Goal: Task Accomplishment & Management: Use online tool/utility

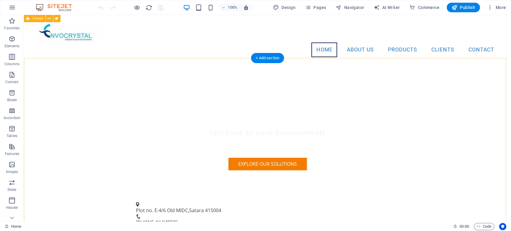
scroll to position [136, 0]
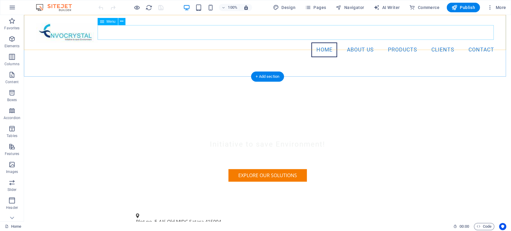
click at [356, 42] on nav "Home About Us Products Clients Contact" at bounding box center [267, 49] width 463 height 15
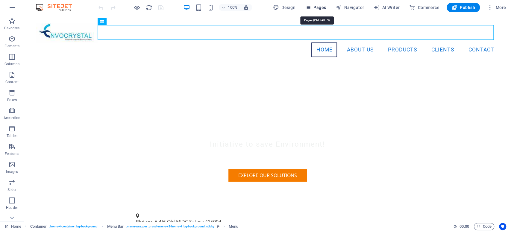
click at [323, 6] on span "Pages" at bounding box center [315, 7] width 21 height 6
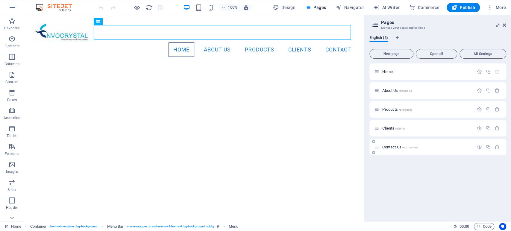
click at [392, 146] on span "Contact Us /contact-us" at bounding box center [399, 147] width 35 height 4
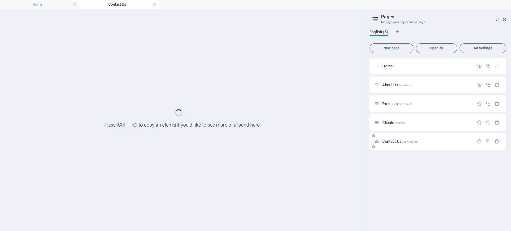
click at [392, 146] on div "Contact Us /contact-us" at bounding box center [437, 141] width 137 height 16
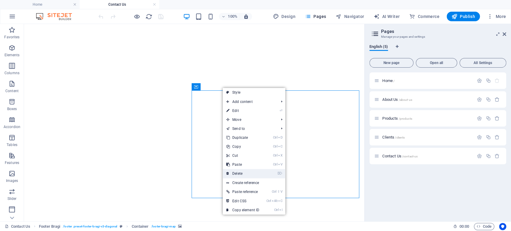
click at [239, 174] on link "⌦ Delete" at bounding box center [243, 173] width 40 height 9
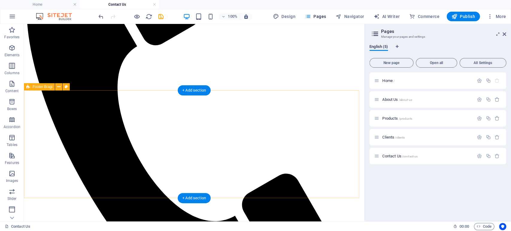
scroll to position [166, 0]
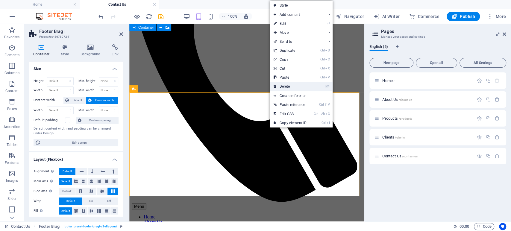
click at [282, 86] on link "⌦ Delete" at bounding box center [290, 86] width 40 height 9
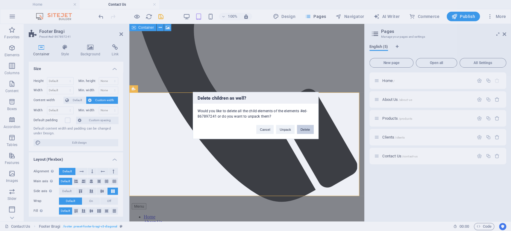
click at [302, 128] on button "Delete" at bounding box center [305, 129] width 17 height 9
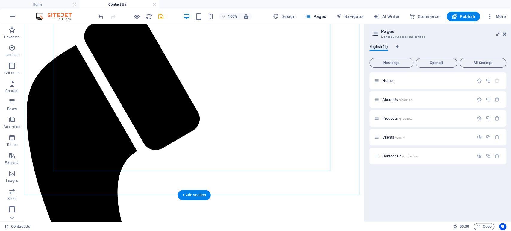
scroll to position [133, 0]
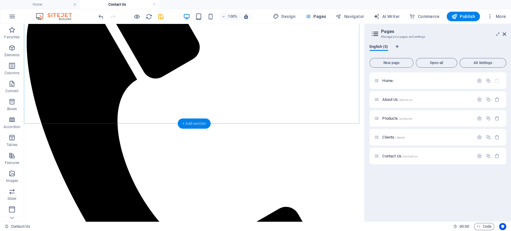
click at [194, 123] on div "+ Add section" at bounding box center [193, 123] width 33 height 10
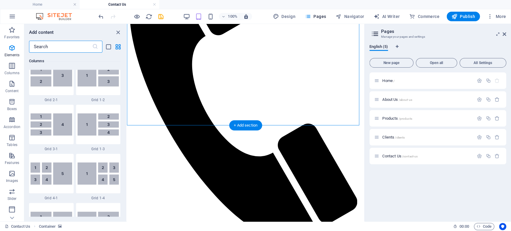
scroll to position [1047, 0]
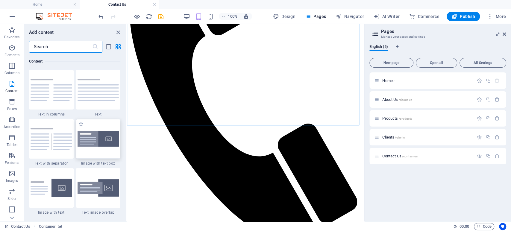
click at [111, 138] on img at bounding box center [98, 139] width 42 height 16
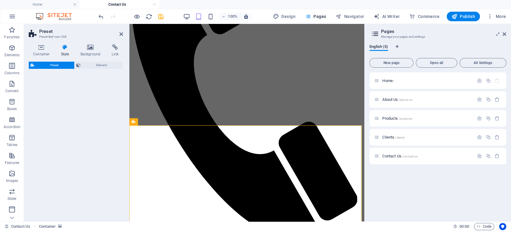
select select "rem"
select select "px"
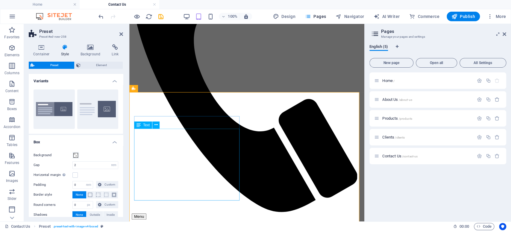
scroll to position [166, 0]
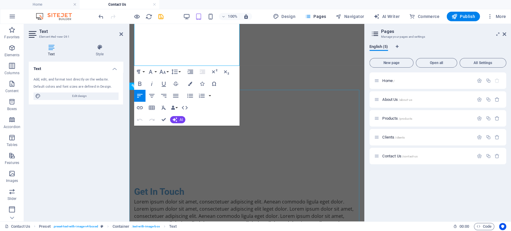
scroll to position [314, 0]
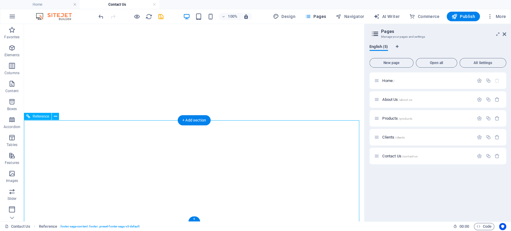
scroll to position [259, 0]
drag, startPoint x: 124, startPoint y: 150, endPoint x: 147, endPoint y: 165, distance: 26.9
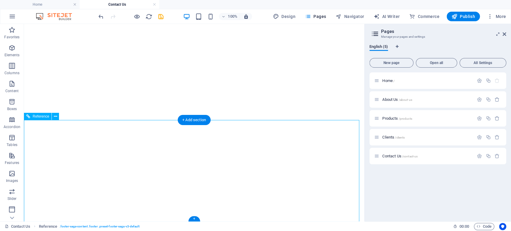
drag, startPoint x: 124, startPoint y: 165, endPoint x: 186, endPoint y: 196, distance: 70.1
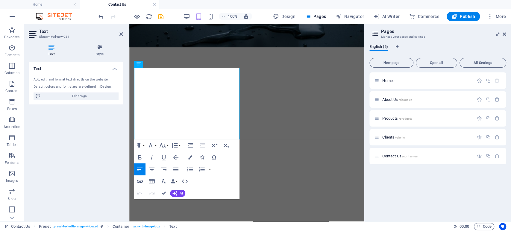
scroll to position [227, 0]
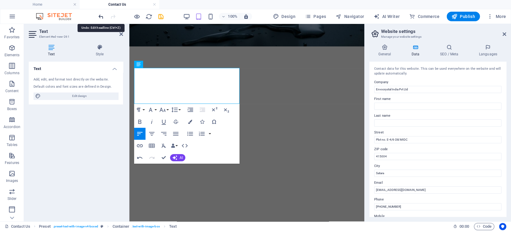
click at [101, 17] on icon "undo" at bounding box center [101, 16] width 7 height 7
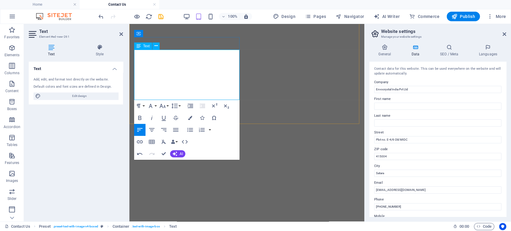
scroll to position [260, 0]
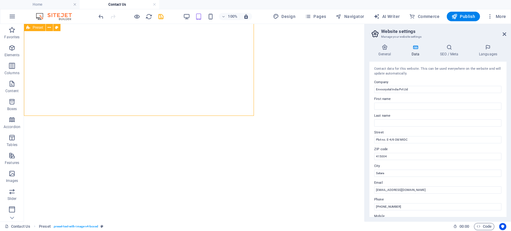
select select "rem"
select select "px"
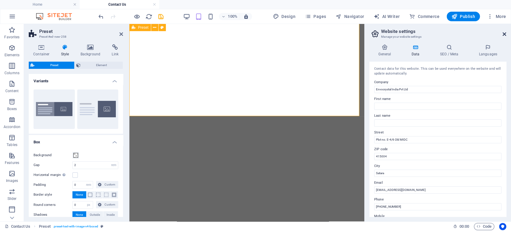
click at [505, 34] on icon at bounding box center [504, 34] width 4 height 5
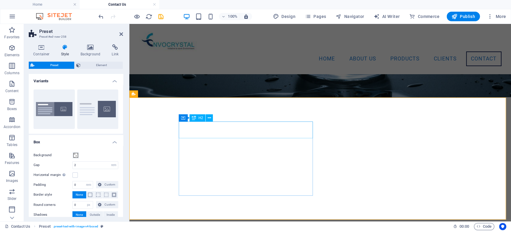
scroll to position [159, 0]
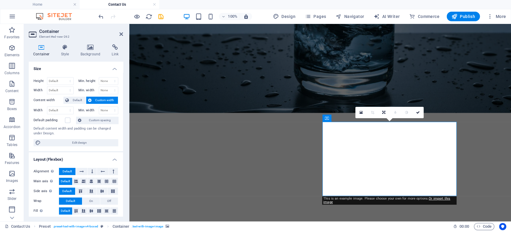
click at [89, 48] on icon at bounding box center [90, 47] width 29 height 6
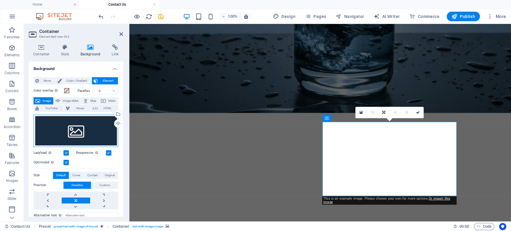
click at [63, 129] on div "Drag files here, click to choose files or select files from Files or our free s…" at bounding box center [76, 131] width 85 height 32
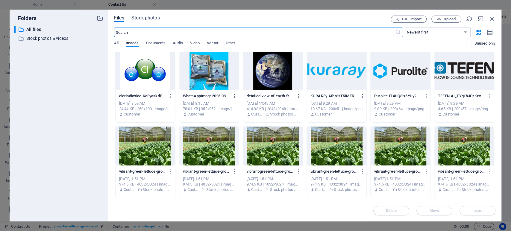
scroll to position [0, 0]
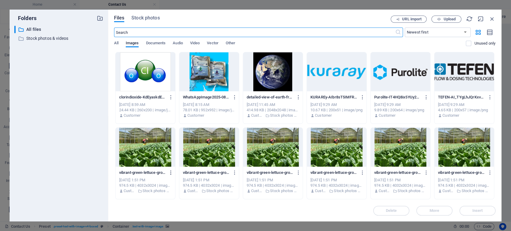
click at [171, 173] on icon "button" at bounding box center [171, 172] width 6 height 5
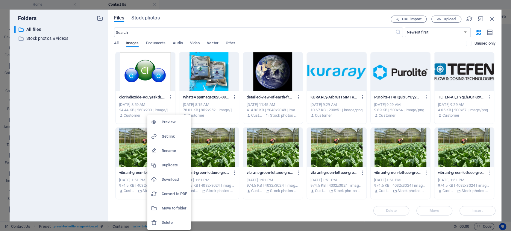
click at [168, 222] on h6 "Delete" at bounding box center [174, 222] width 25 height 7
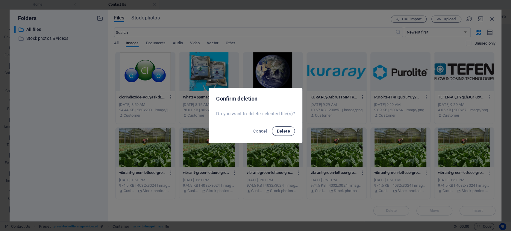
click at [283, 130] on span "Delete" at bounding box center [282, 131] width 13 height 5
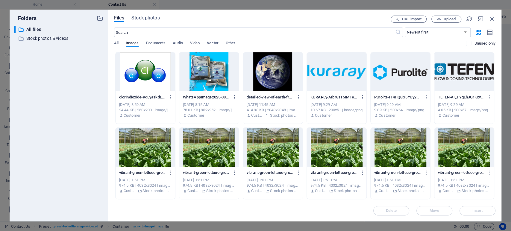
click at [170, 171] on icon "button" at bounding box center [171, 172] width 6 height 5
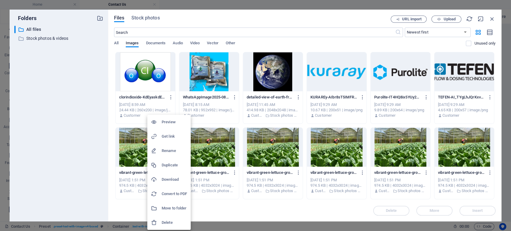
click at [168, 222] on h6 "Delete" at bounding box center [174, 222] width 25 height 7
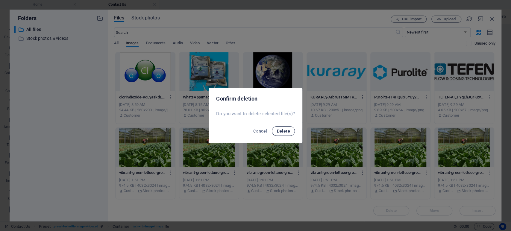
click at [281, 132] on span "Delete" at bounding box center [282, 131] width 13 height 5
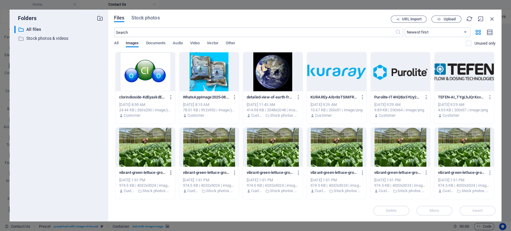
click at [168, 173] on icon "button" at bounding box center [171, 172] width 6 height 5
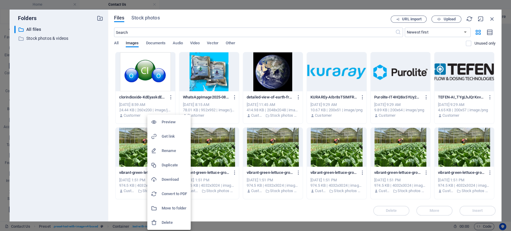
click at [168, 222] on h6 "Delete" at bounding box center [174, 222] width 25 height 7
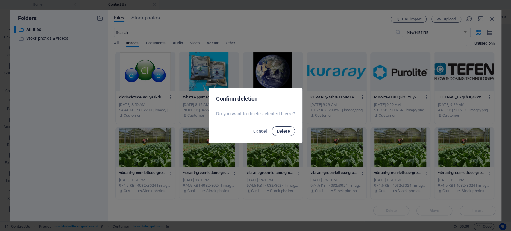
click at [283, 131] on span "Delete" at bounding box center [282, 131] width 13 height 5
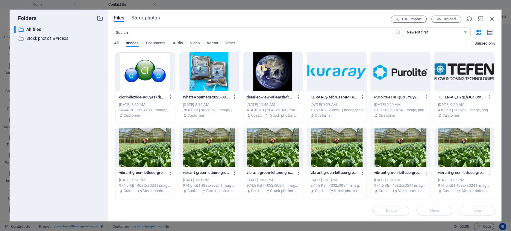
click at [169, 170] on icon "button" at bounding box center [171, 172] width 6 height 5
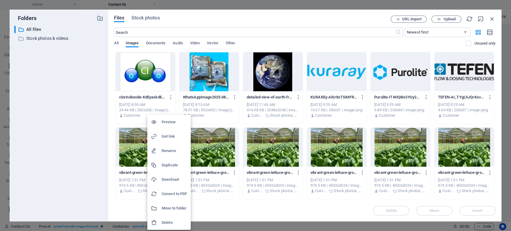
click at [170, 224] on h6 "Delete" at bounding box center [174, 222] width 25 height 7
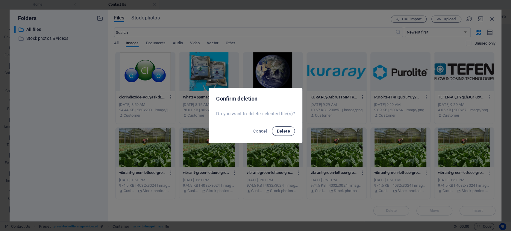
click at [282, 129] on span "Delete" at bounding box center [282, 131] width 13 height 5
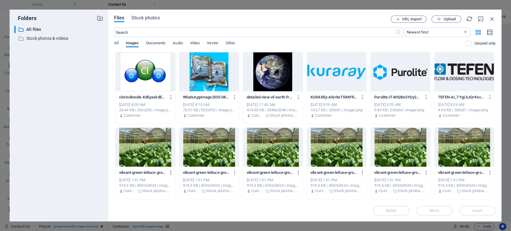
click at [171, 171] on icon "button" at bounding box center [171, 172] width 6 height 5
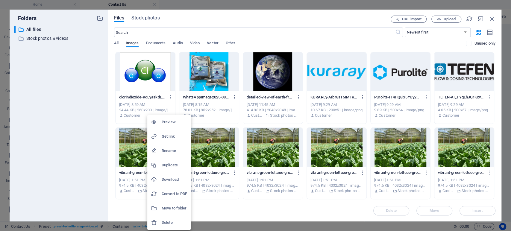
click at [167, 221] on h6 "Delete" at bounding box center [174, 222] width 25 height 7
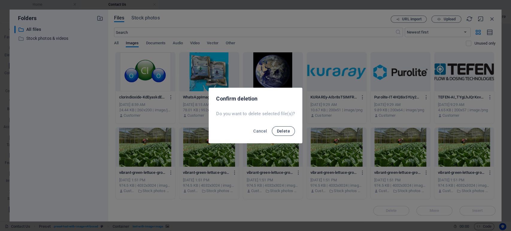
click at [283, 130] on span "Delete" at bounding box center [282, 131] width 13 height 5
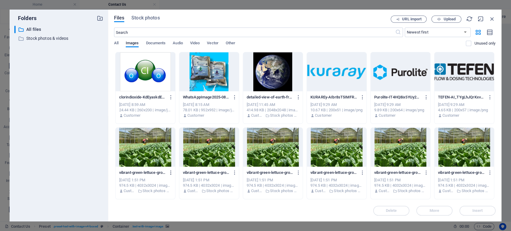
click at [171, 172] on icon "button" at bounding box center [171, 172] width 6 height 5
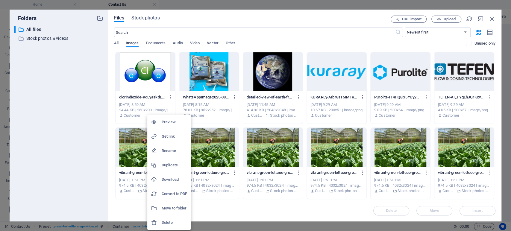
click at [166, 220] on h6 "Delete" at bounding box center [174, 222] width 25 height 7
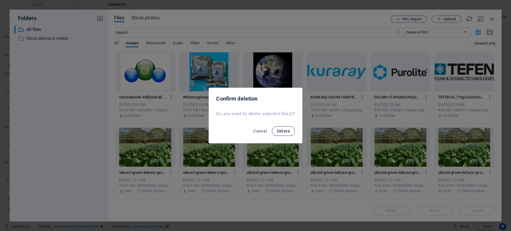
click at [282, 130] on span "Delete" at bounding box center [282, 131] width 13 height 5
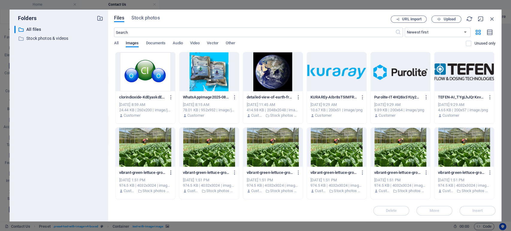
click at [171, 173] on icon "button" at bounding box center [171, 172] width 6 height 5
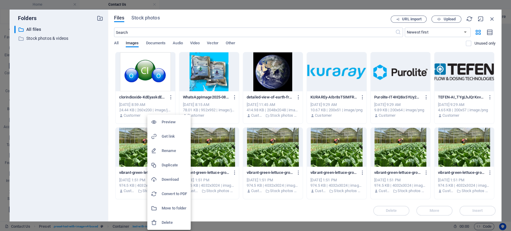
click at [162, 220] on h6 "Delete" at bounding box center [174, 222] width 25 height 7
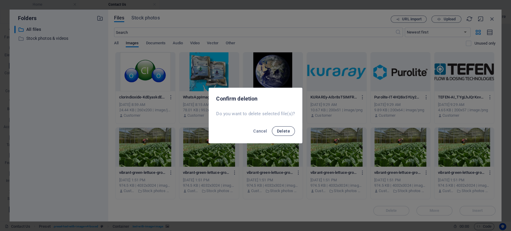
click at [279, 129] on span "Delete" at bounding box center [282, 131] width 13 height 5
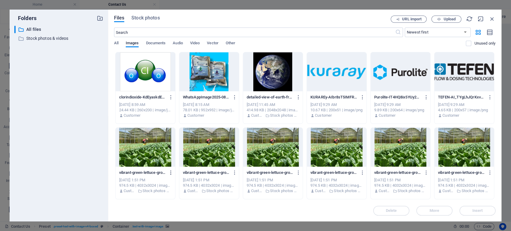
click at [171, 171] on icon "button" at bounding box center [171, 172] width 6 height 5
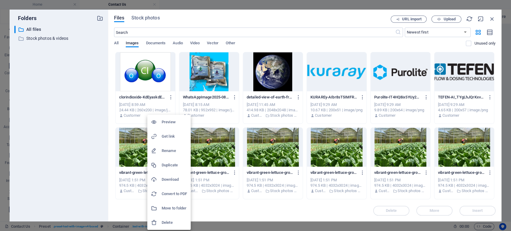
click at [165, 221] on h6 "Delete" at bounding box center [174, 222] width 25 height 7
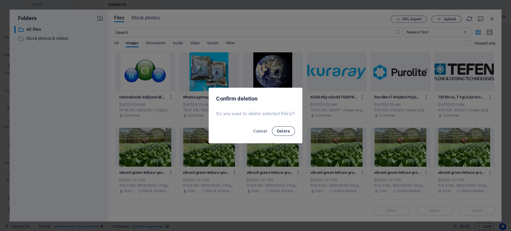
click at [285, 129] on span "Delete" at bounding box center [282, 131] width 13 height 5
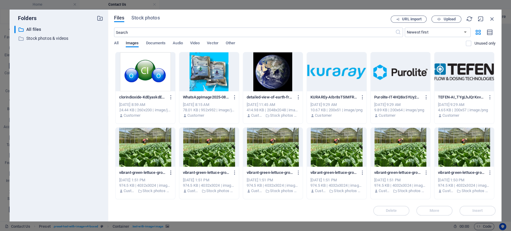
click at [170, 171] on icon "button" at bounding box center [171, 172] width 6 height 5
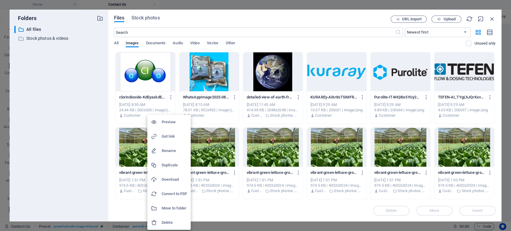
click at [170, 219] on h6 "Delete" at bounding box center [174, 222] width 25 height 7
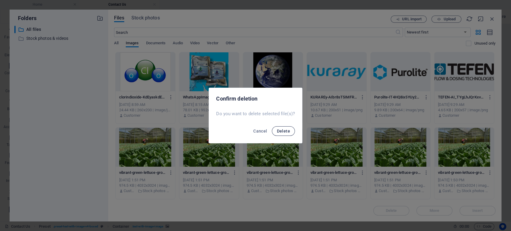
click at [279, 131] on span "Delete" at bounding box center [282, 131] width 13 height 5
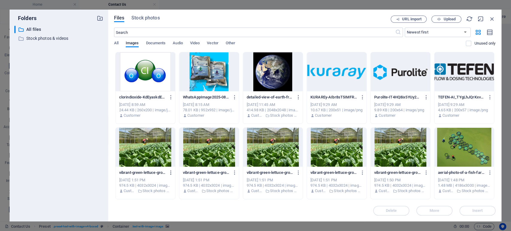
click at [170, 172] on icon "button" at bounding box center [171, 172] width 6 height 5
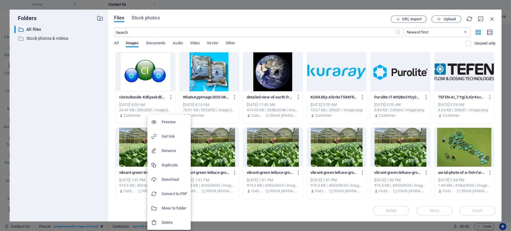
click at [162, 221] on h6 "Delete" at bounding box center [174, 222] width 25 height 7
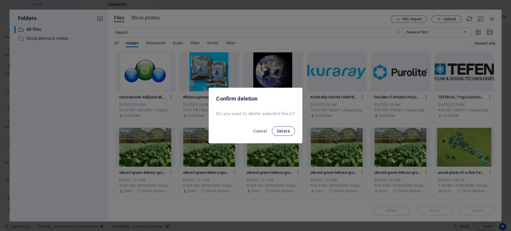
click at [282, 130] on span "Delete" at bounding box center [282, 131] width 13 height 5
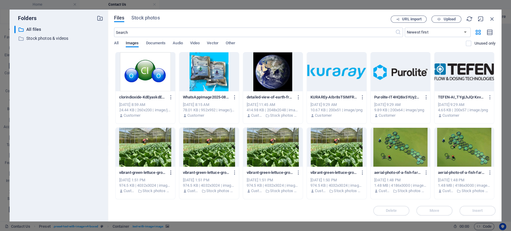
click at [172, 172] on icon "button" at bounding box center [171, 172] width 6 height 5
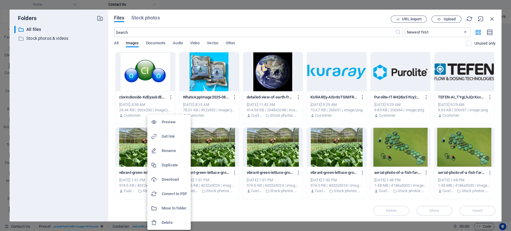
click at [165, 222] on h6 "Delete" at bounding box center [174, 222] width 25 height 7
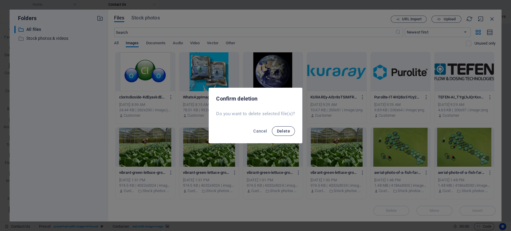
click at [285, 133] on span "Delete" at bounding box center [282, 131] width 13 height 5
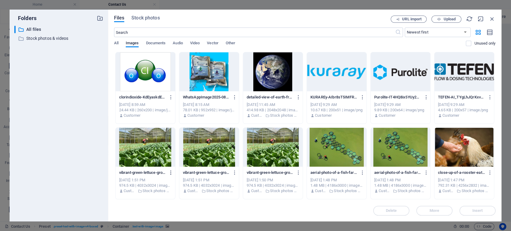
click at [168, 172] on icon "button" at bounding box center [171, 172] width 6 height 5
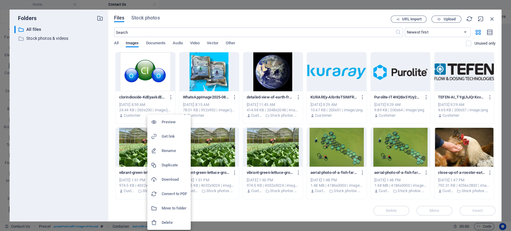
click at [168, 220] on h6 "Delete" at bounding box center [174, 222] width 25 height 7
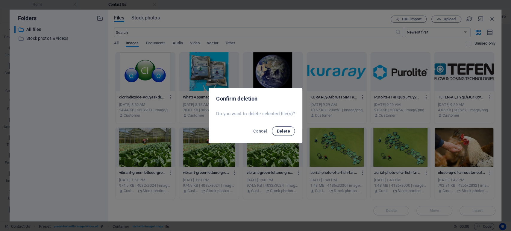
click at [283, 127] on button "Delete" at bounding box center [283, 131] width 23 height 10
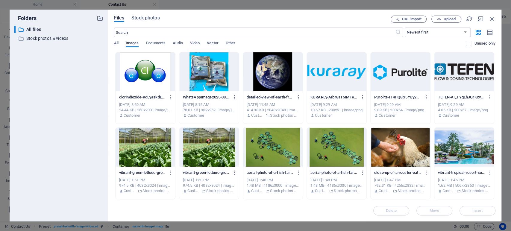
click at [168, 169] on button "button" at bounding box center [170, 173] width 8 height 10
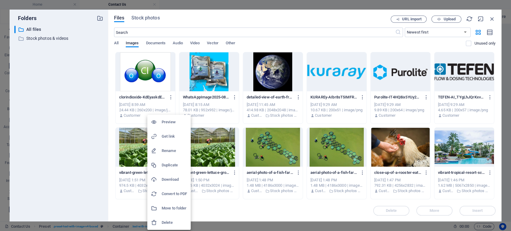
click at [168, 221] on h6 "Delete" at bounding box center [174, 222] width 25 height 7
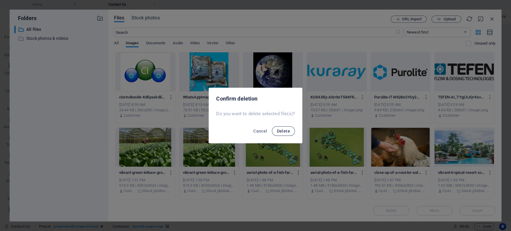
click at [280, 132] on span "Delete" at bounding box center [282, 131] width 13 height 5
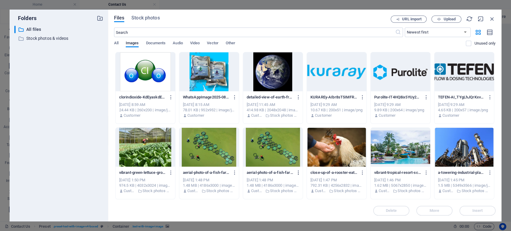
click at [299, 171] on icon "button" at bounding box center [299, 172] width 6 height 5
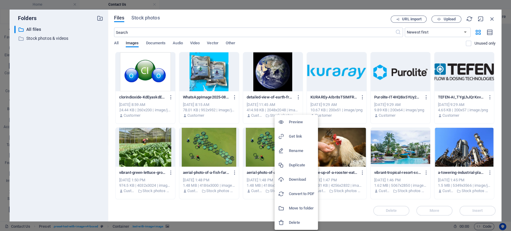
click at [290, 223] on h6 "Delete" at bounding box center [301, 222] width 25 height 7
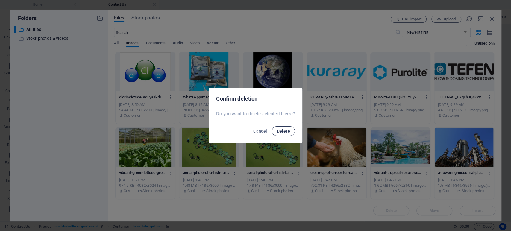
click at [282, 132] on span "Delete" at bounding box center [282, 131] width 13 height 5
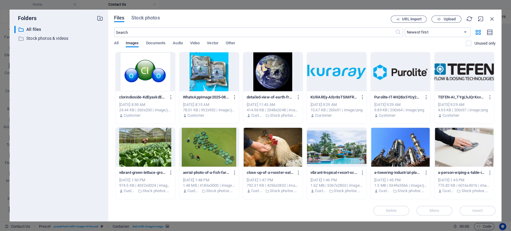
click at [394, 151] on div at bounding box center [400, 147] width 60 height 39
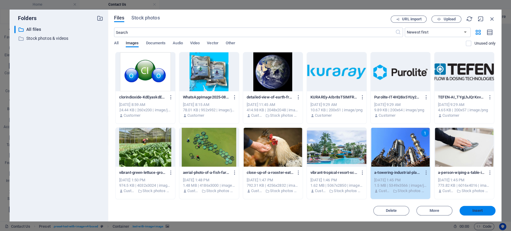
click at [473, 210] on span "Insert" at bounding box center [477, 211] width 10 height 4
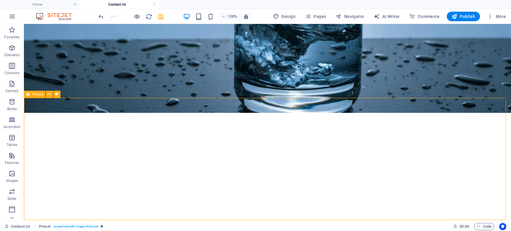
select select "rem"
select select "px"
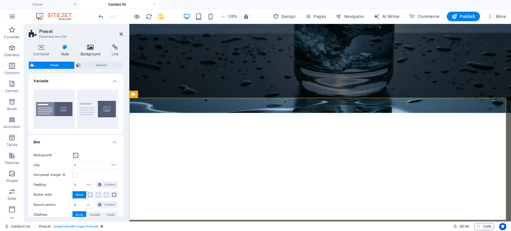
click at [93, 50] on icon at bounding box center [90, 47] width 29 height 6
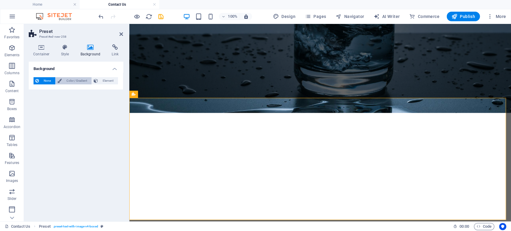
click at [83, 79] on span "Color / Gradient" at bounding box center [76, 80] width 26 height 7
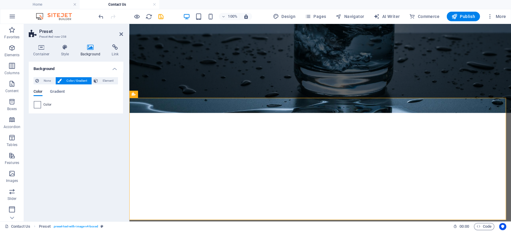
click at [37, 104] on span at bounding box center [37, 104] width 7 height 7
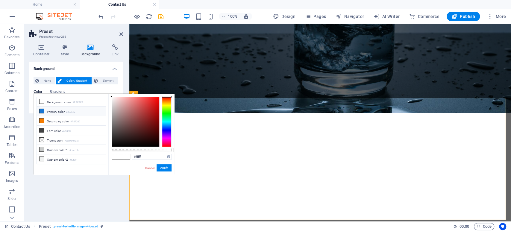
click at [41, 110] on icon at bounding box center [41, 111] width 4 height 4
type input "#1976d2"
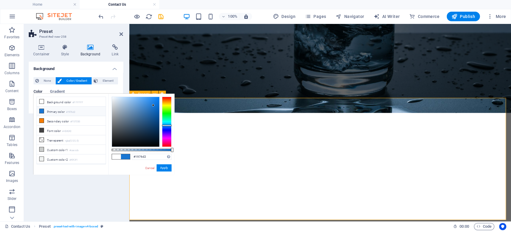
click at [164, 168] on button "Apply" at bounding box center [163, 167] width 15 height 7
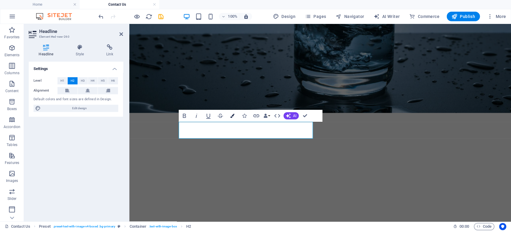
click at [234, 117] on icon "button" at bounding box center [232, 116] width 4 height 4
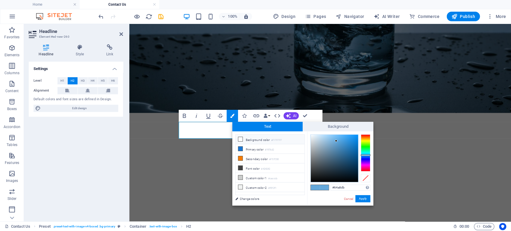
click at [240, 138] on icon at bounding box center [240, 139] width 4 height 4
type input "#ffffff"
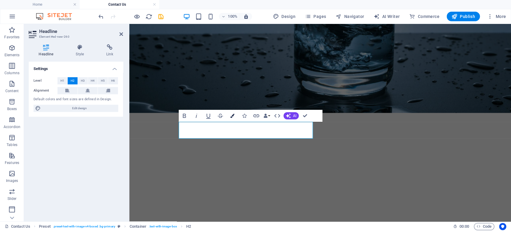
click at [232, 117] on icon "button" at bounding box center [232, 116] width 4 height 4
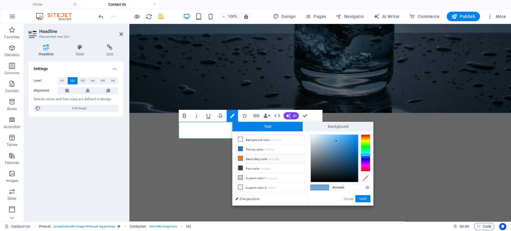
click at [237, 158] on li "Secondary color #F57C00" at bounding box center [269, 159] width 69 height 10
type input "#f57c00"
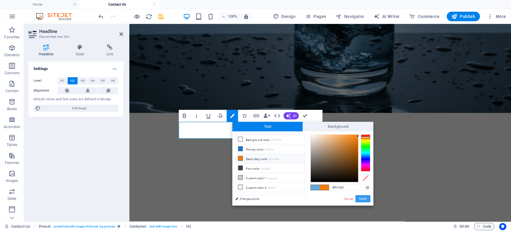
click at [362, 200] on button "Apply" at bounding box center [362, 198] width 15 height 7
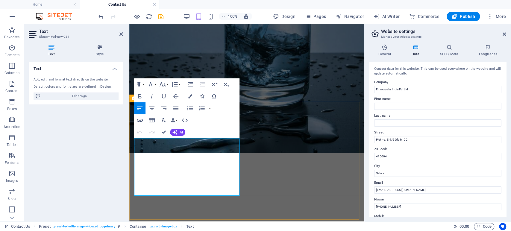
scroll to position [156, 0]
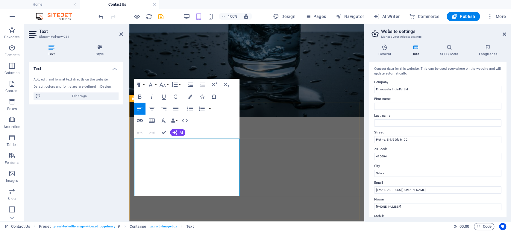
click at [383, 138] on input "Plot no. E-4/6 Old MIDC" at bounding box center [437, 139] width 127 height 7
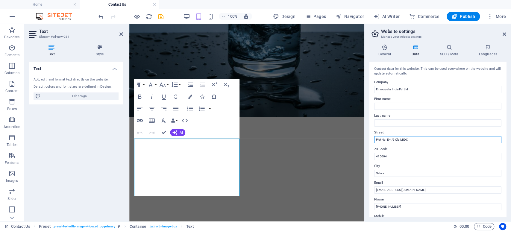
type input "Plot No. E-4/6 Old MIDC"
click at [460, 117] on label "Last name" at bounding box center [437, 115] width 127 height 7
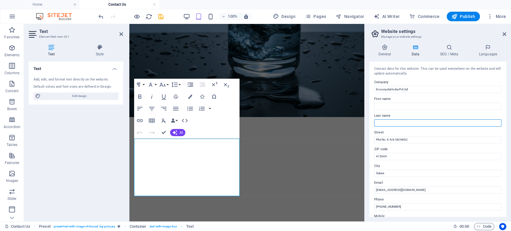
click at [460, 119] on input "Last name" at bounding box center [437, 122] width 127 height 7
click at [464, 17] on span "Publish" at bounding box center [463, 16] width 24 height 6
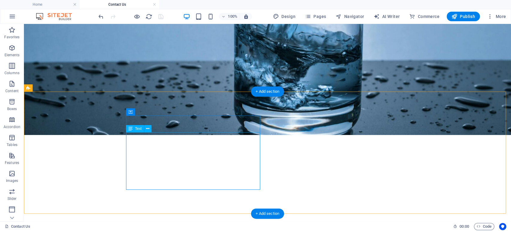
scroll to position [166, 0]
